Goal: Task Accomplishment & Management: Manage account settings

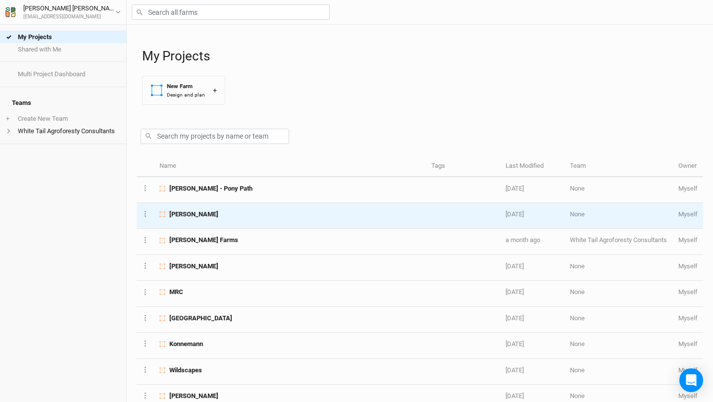
click at [194, 216] on span "[PERSON_NAME]" at bounding box center [193, 214] width 49 height 9
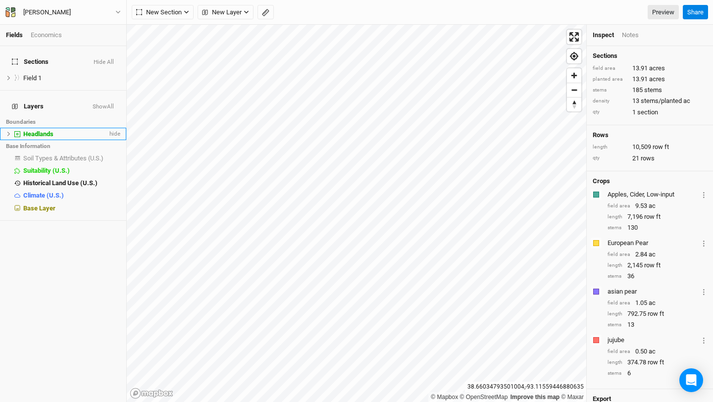
click at [50, 130] on span "Headlands" at bounding box center [38, 133] width 30 height 7
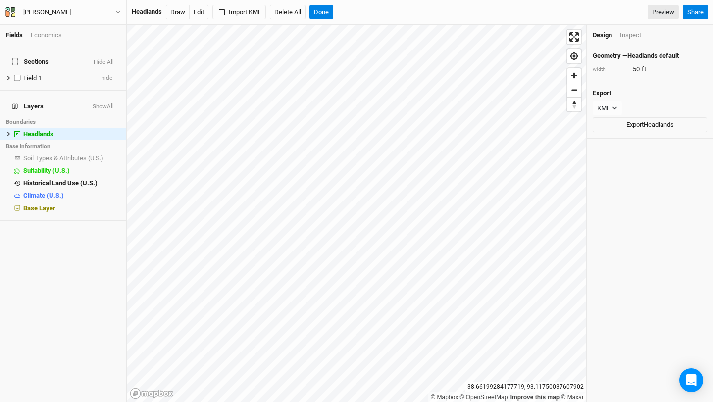
click at [23, 72] on label at bounding box center [17, 78] width 12 height 12
click at [21, 75] on input "checkbox" at bounding box center [17, 78] width 6 height 6
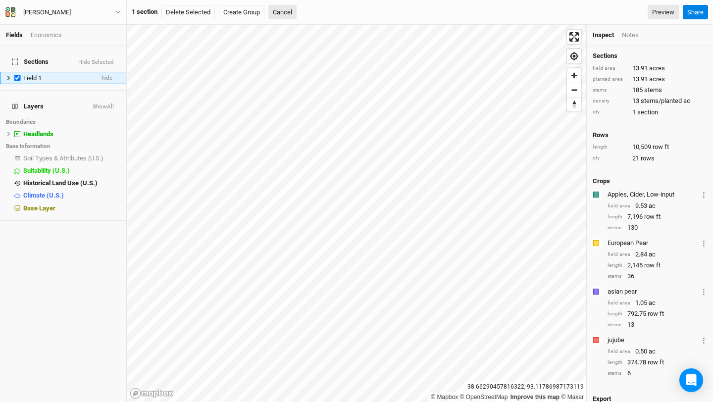
click at [75, 74] on div "Field 1" at bounding box center [58, 78] width 70 height 8
checkbox input "false"
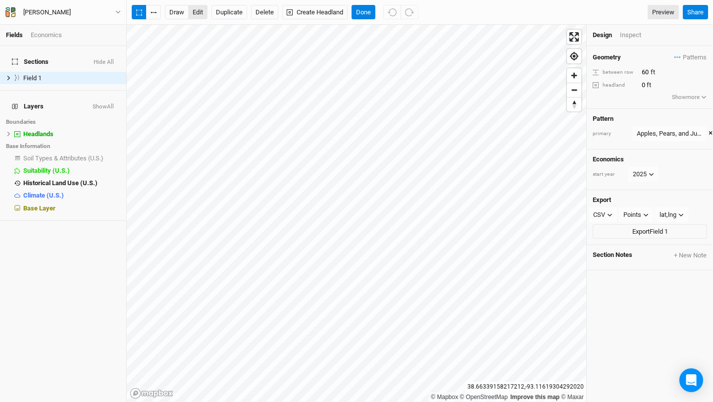
click at [200, 13] on button "edit" at bounding box center [197, 12] width 19 height 15
click at [366, 10] on button "Done" at bounding box center [363, 12] width 24 height 15
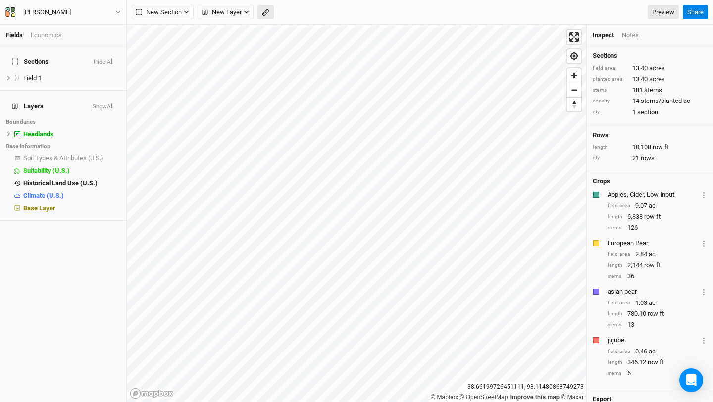
click at [266, 12] on icon "button" at bounding box center [265, 12] width 4 height 4
click at [180, 6] on button "Done" at bounding box center [177, 12] width 24 height 15
click at [263, 12] on icon "button" at bounding box center [265, 12] width 7 height 7
click at [77, 130] on div "Headlands" at bounding box center [71, 134] width 97 height 8
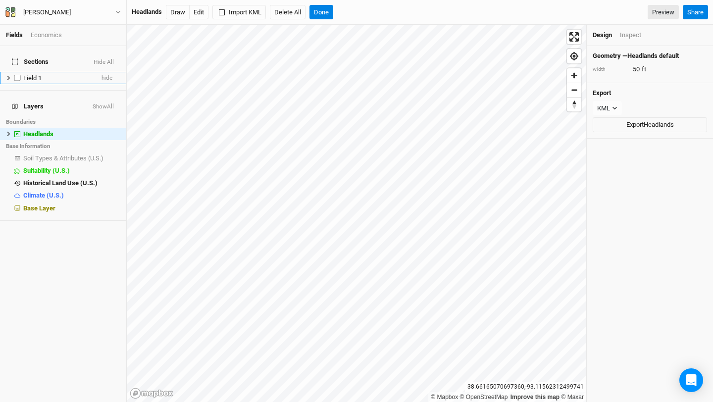
click at [62, 74] on div "Field 1" at bounding box center [58, 78] width 70 height 8
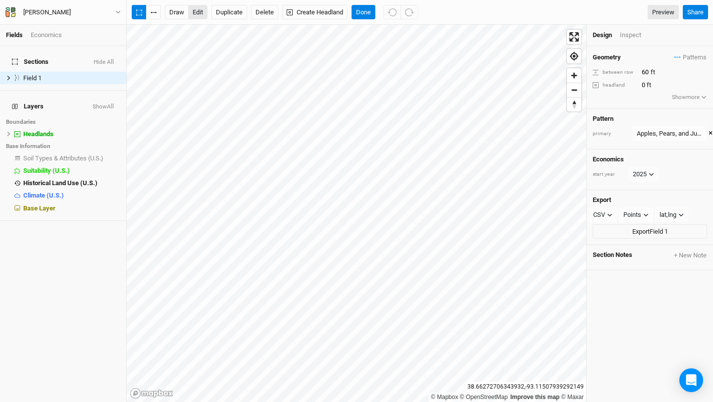
click at [203, 12] on button "edit" at bounding box center [197, 12] width 19 height 15
click at [44, 130] on span "Headlands" at bounding box center [38, 133] width 30 height 7
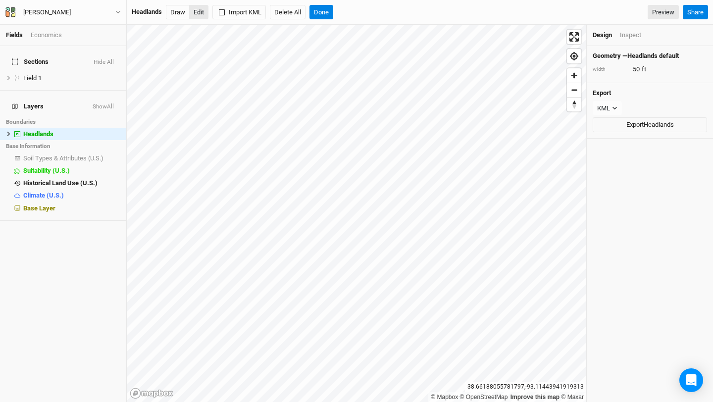
click at [201, 11] on button "Edit" at bounding box center [198, 12] width 19 height 15
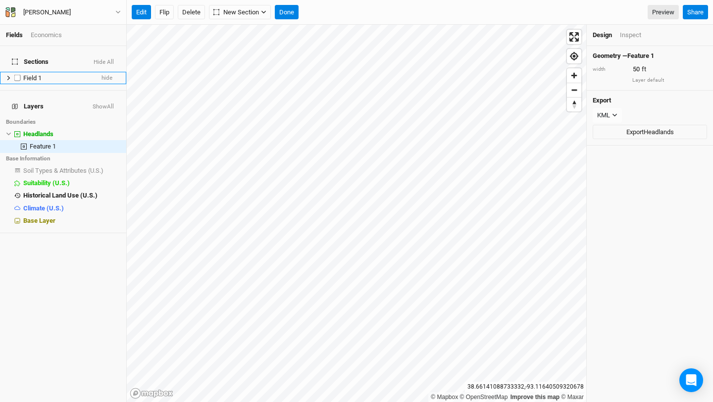
click at [74, 74] on div "Field 1" at bounding box center [58, 78] width 70 height 8
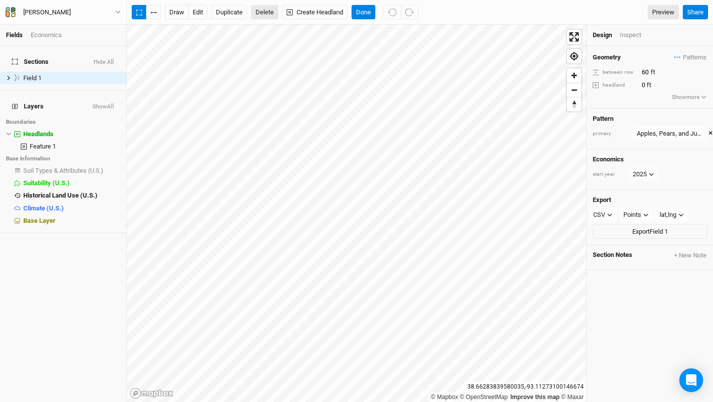
click at [264, 10] on button "Delete" at bounding box center [264, 12] width 27 height 15
click at [302, 11] on button "Confirm" at bounding box center [291, 12] width 31 height 15
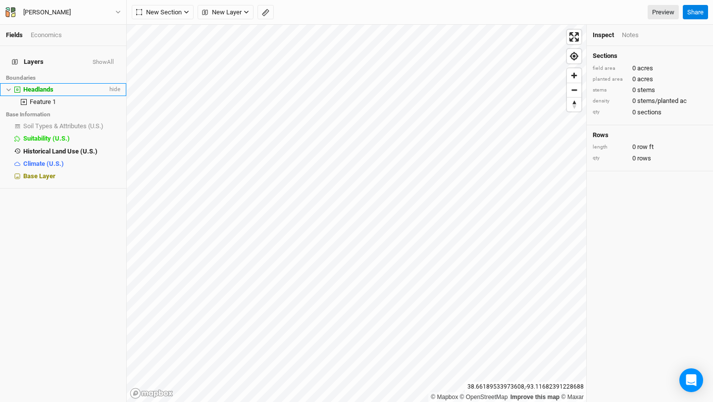
click at [44, 86] on span "Headlands" at bounding box center [38, 89] width 30 height 7
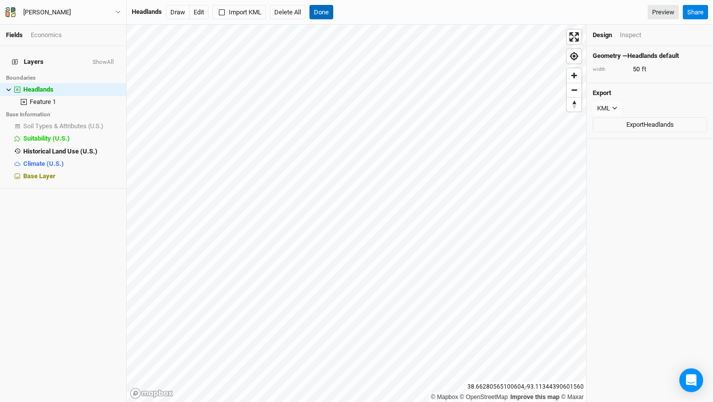
click at [325, 11] on button "Done" at bounding box center [321, 12] width 24 height 15
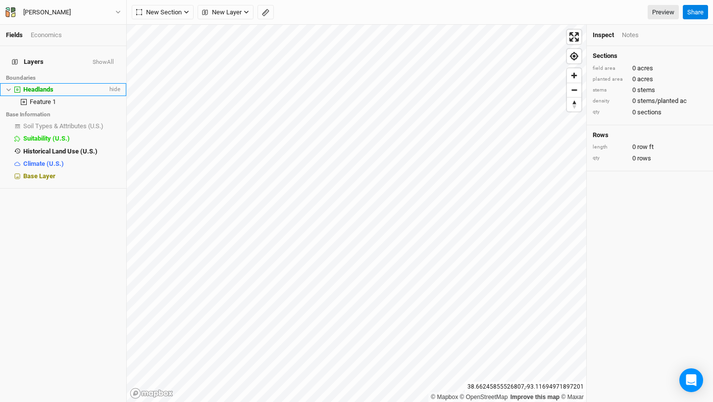
click at [45, 86] on span "Headlands" at bounding box center [38, 89] width 30 height 7
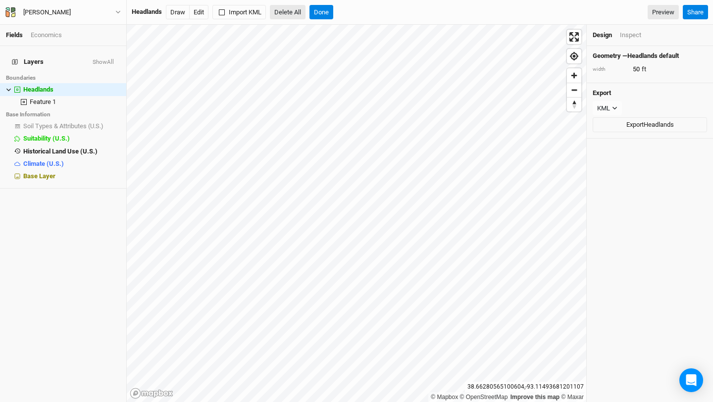
click at [295, 10] on button "Delete All" at bounding box center [288, 12] width 36 height 15
click at [342, 11] on button "Confirm" at bounding box center [344, 12] width 31 height 15
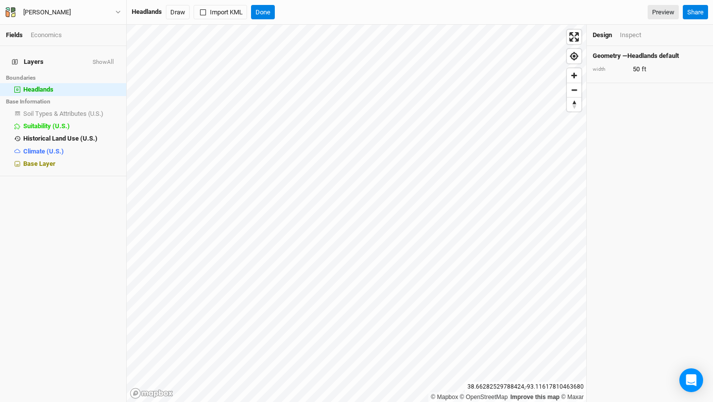
click at [31, 58] on span "Layers" at bounding box center [28, 62] width 32 height 8
click at [12, 59] on icon at bounding box center [15, 62] width 6 height 6
click at [262, 12] on button "Done" at bounding box center [263, 12] width 24 height 15
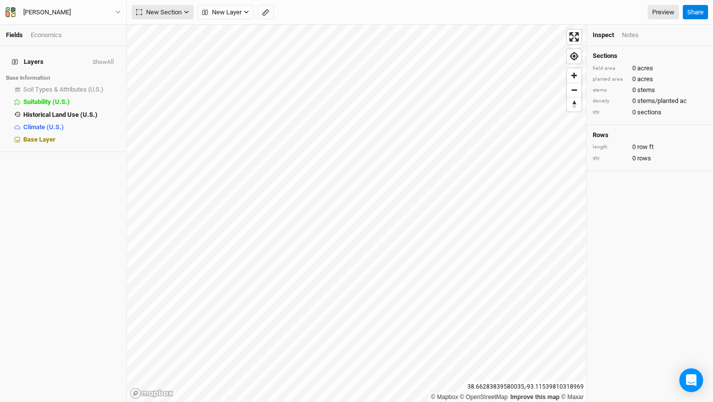
click at [186, 11] on icon "button" at bounding box center [186, 11] width 5 height 5
click at [245, 12] on icon "button" at bounding box center [246, 12] width 4 height 3
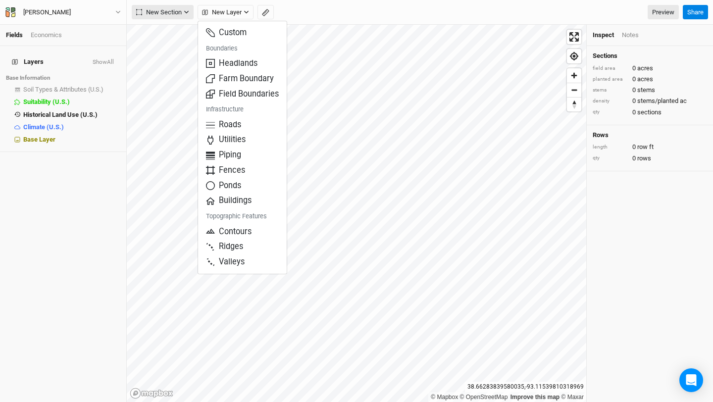
click at [188, 13] on icon "button" at bounding box center [186, 11] width 5 height 5
